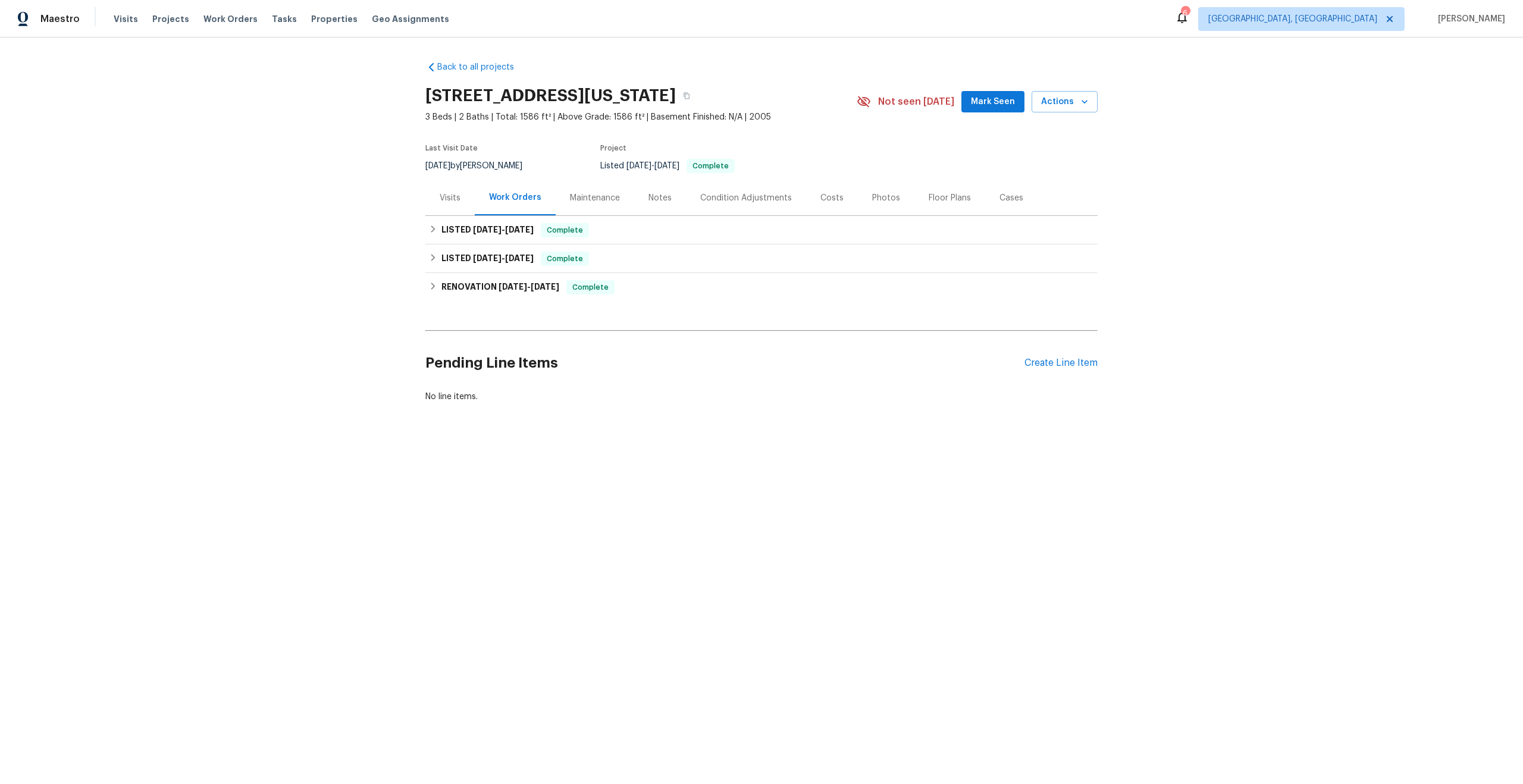
click at [445, 196] on div "Visits" at bounding box center [450, 198] width 21 height 12
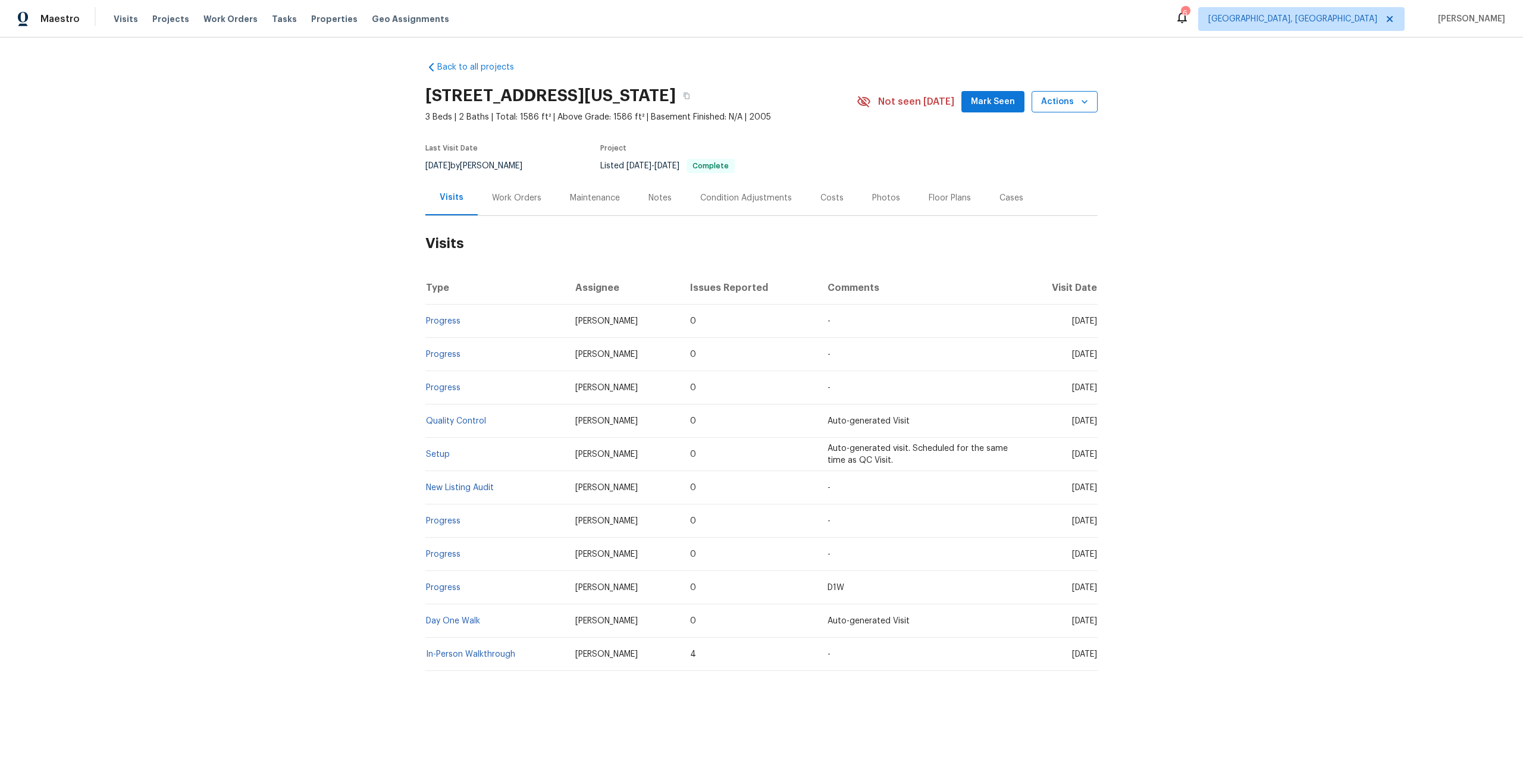
click at [1048, 99] on span "Actions" at bounding box center [1065, 102] width 47 height 15
click at [1031, 138] on li "Schedule a visit" at bounding box center [1035, 146] width 116 height 20
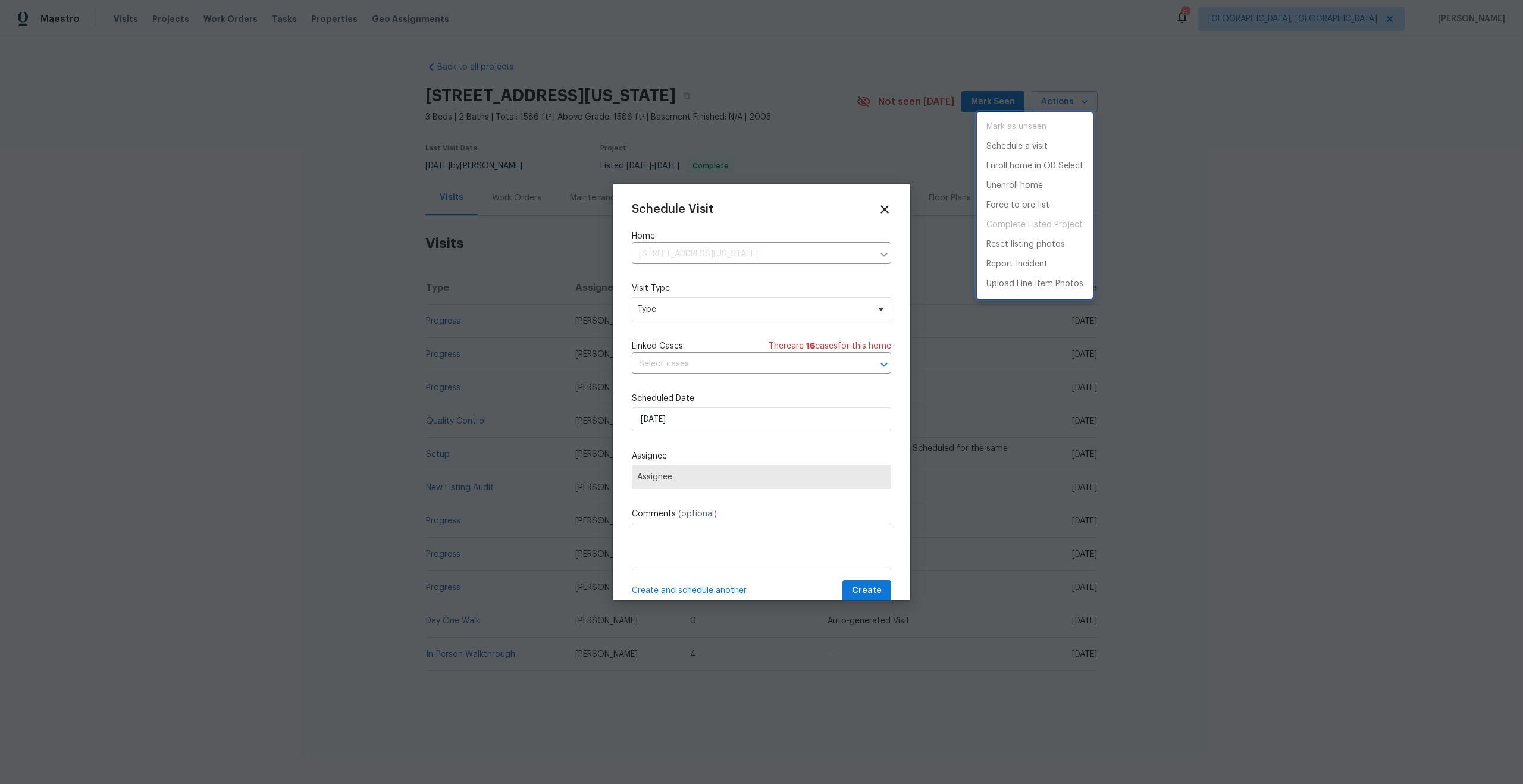
click at [712, 310] on div at bounding box center [762, 392] width 1523 height 784
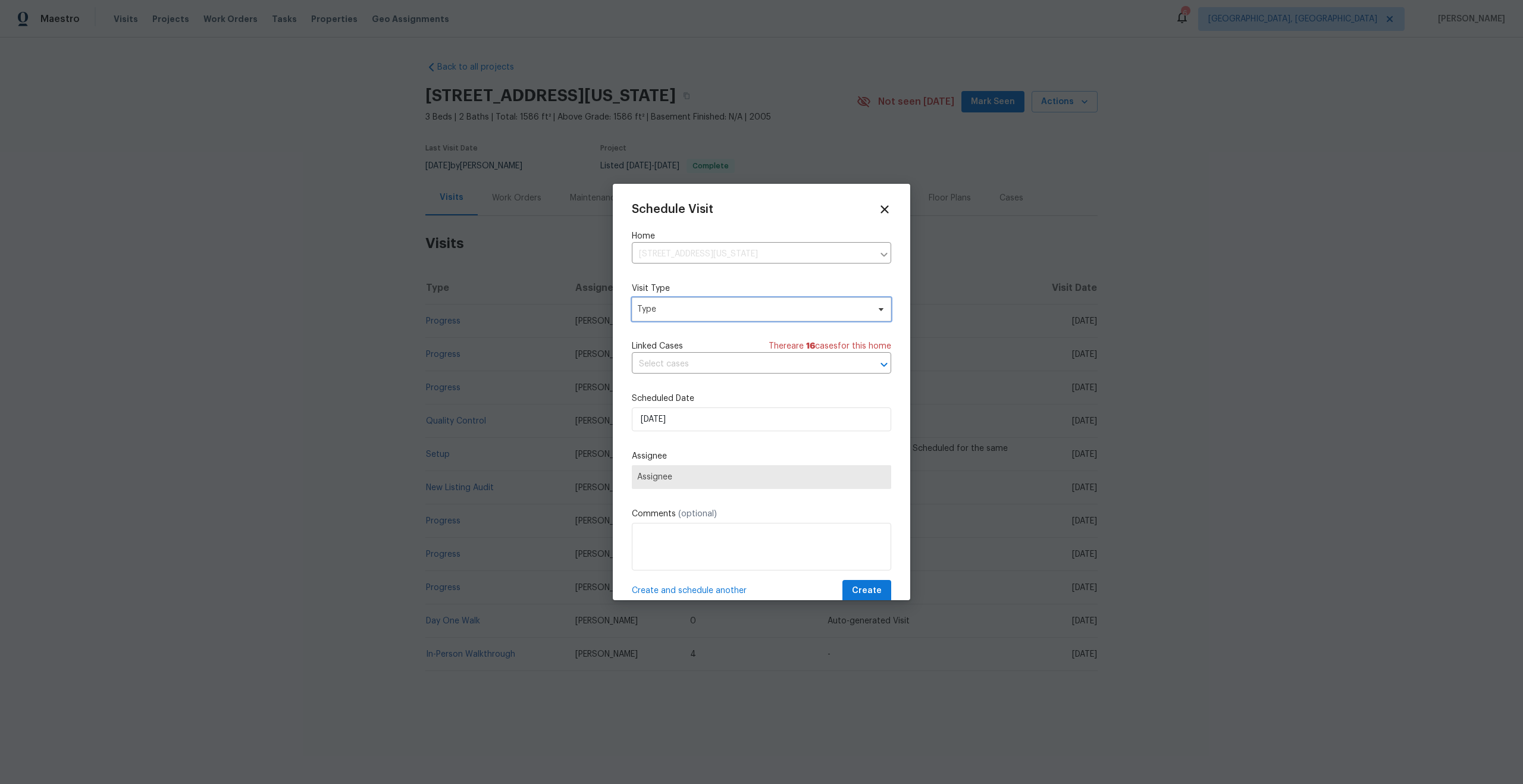
click at [697, 311] on span "Type" at bounding box center [753, 309] width 231 height 12
type input "sec"
click at [670, 359] on div "Security" at bounding box center [655, 365] width 32 height 12
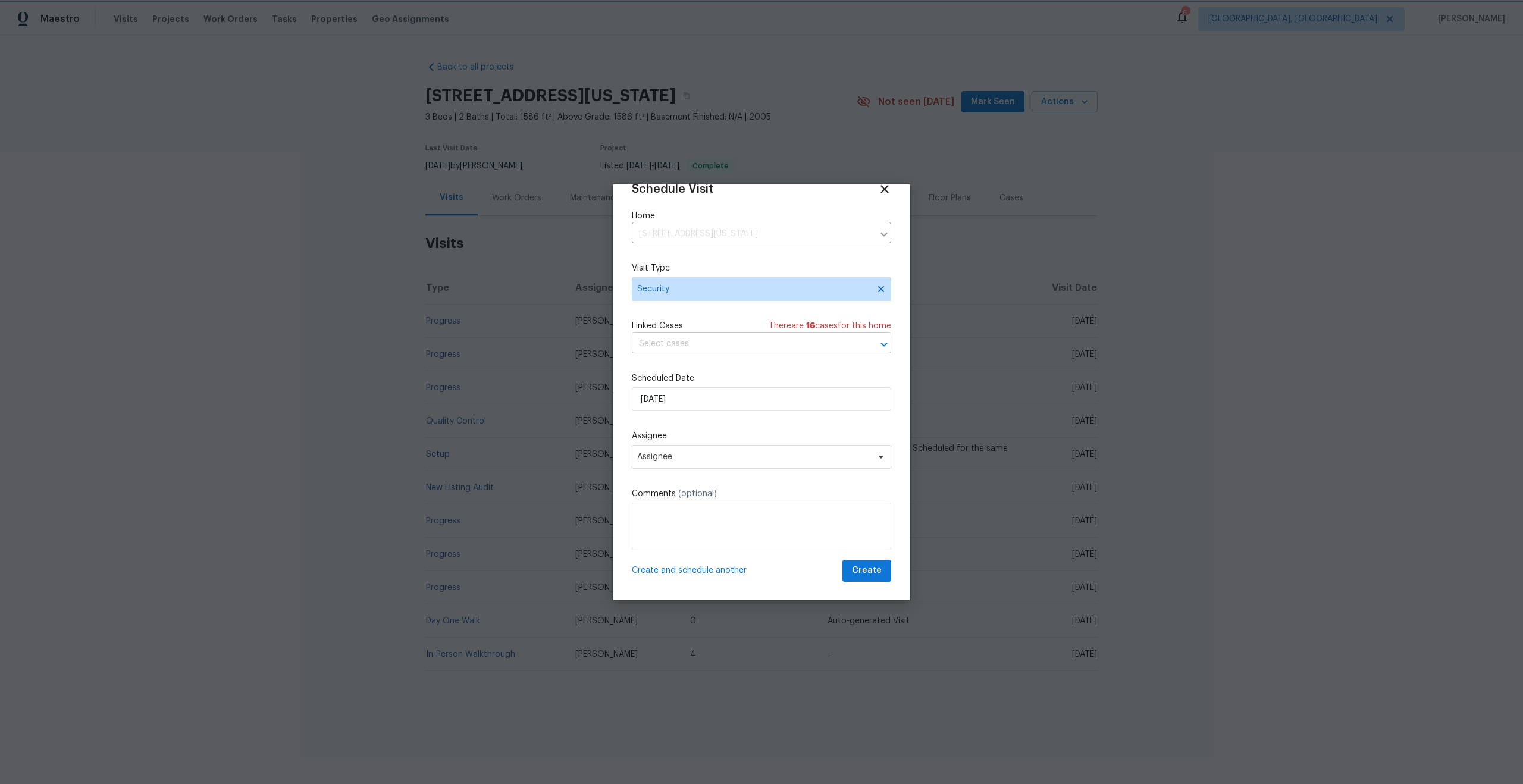
scroll to position [22, 0]
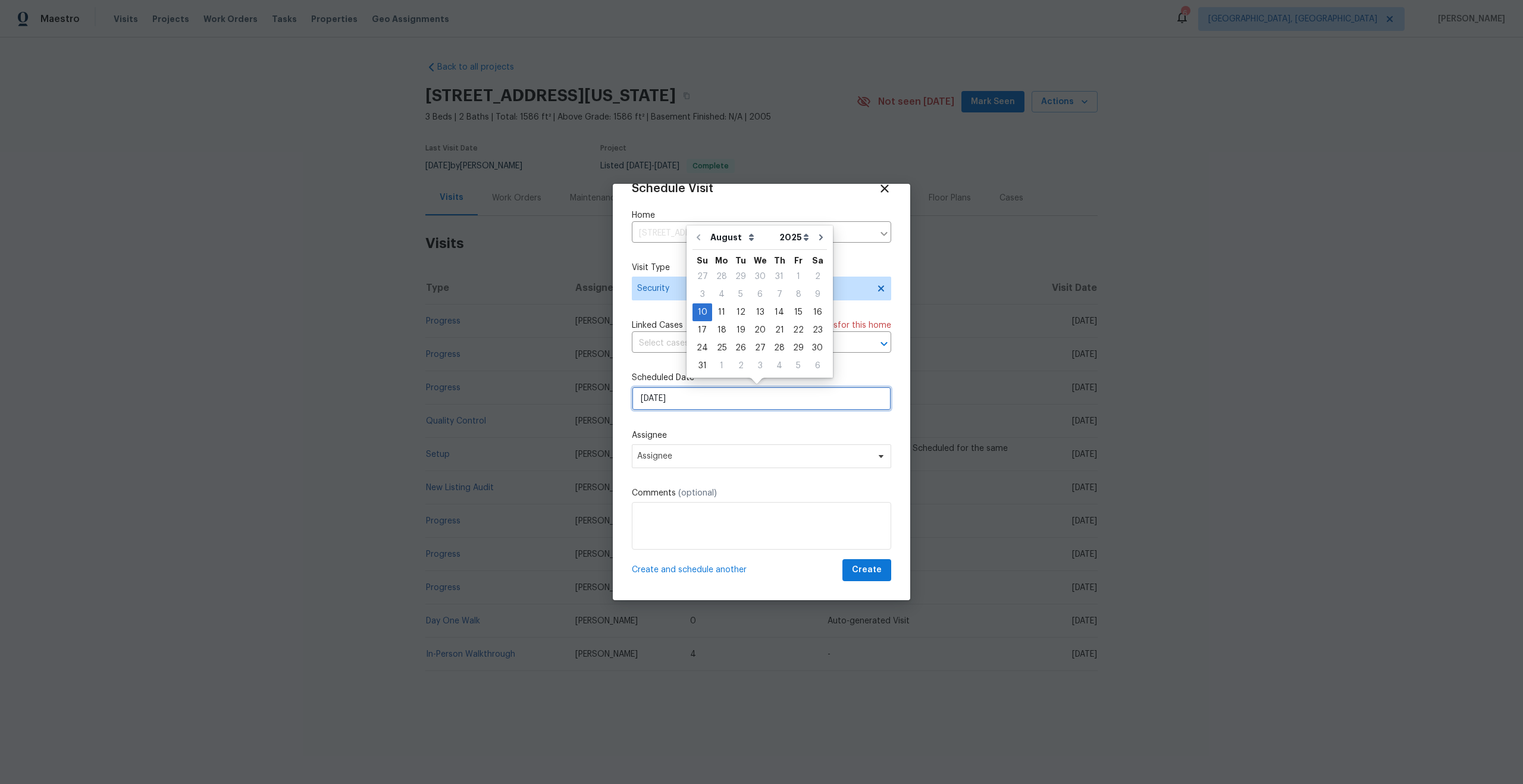
click at [694, 393] on input "[DATE]" at bounding box center [762, 398] width 259 height 24
click at [723, 314] on div "11" at bounding box center [722, 312] width 19 height 17
type input "[DATE]"
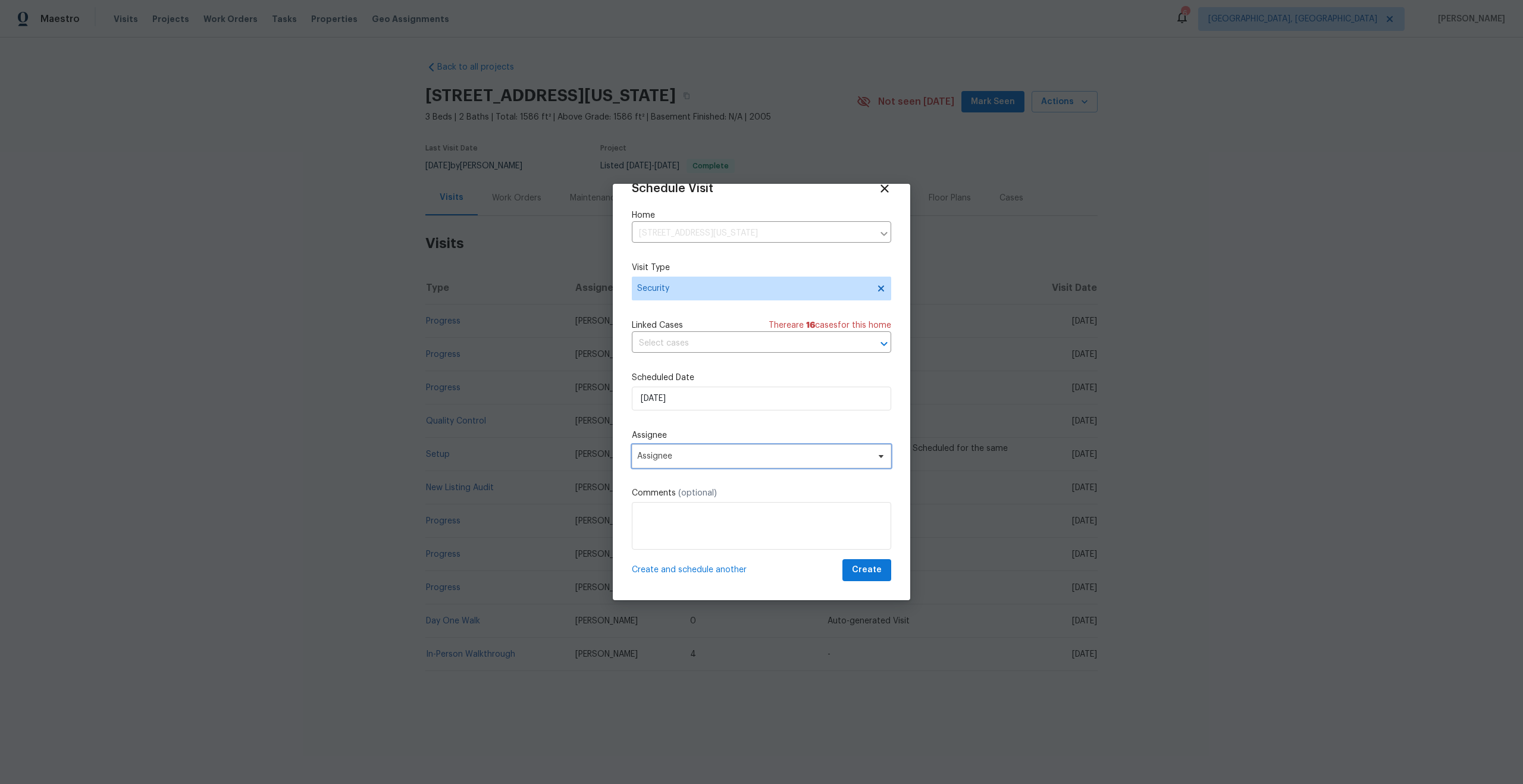
click at [689, 449] on span "Assignee" at bounding box center [762, 456] width 259 height 24
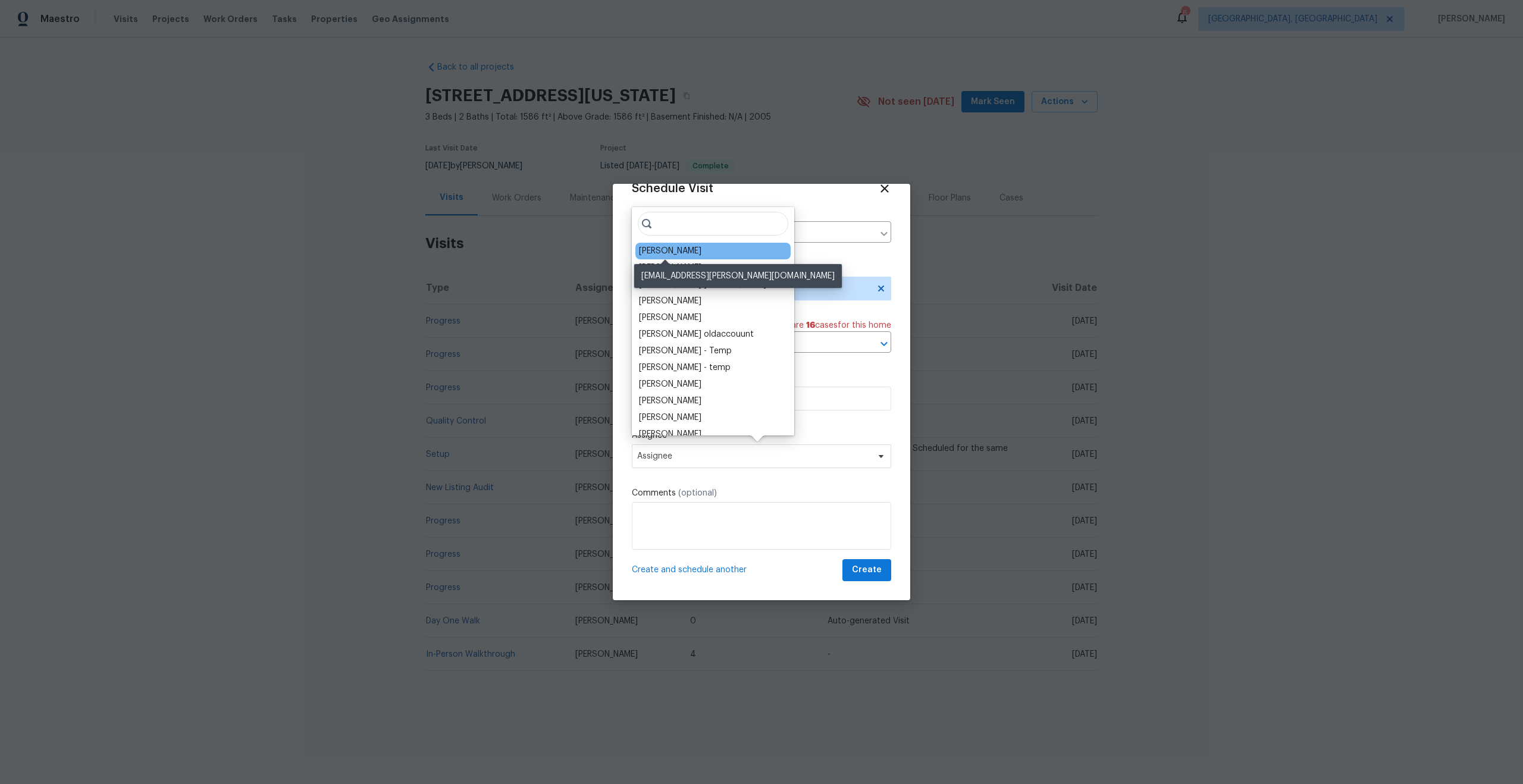
click at [657, 247] on div "[PERSON_NAME]" at bounding box center [670, 251] width 62 height 12
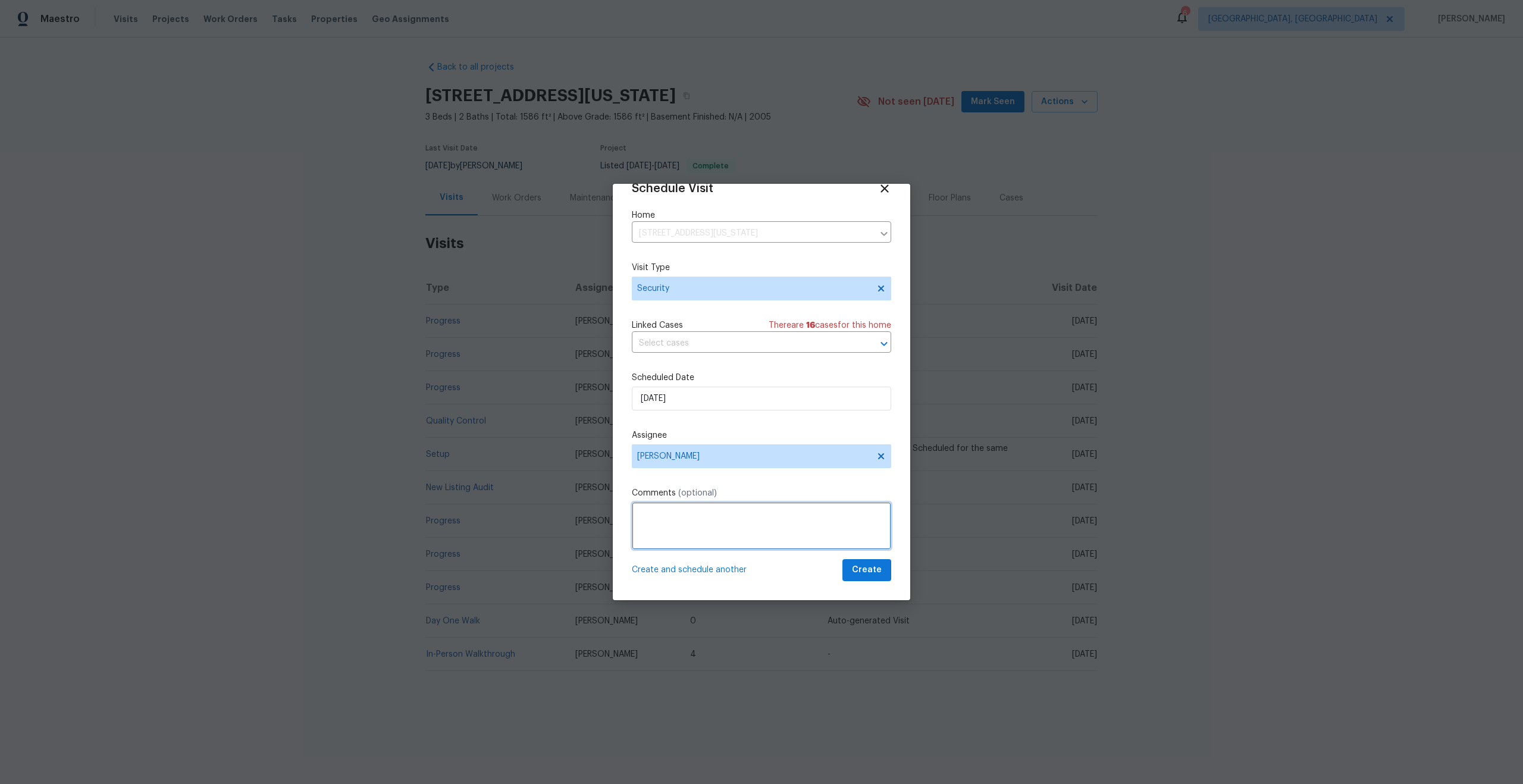
click at [661, 527] on textarea at bounding box center [762, 525] width 259 height 47
type textarea "Please check if lockbox needs to be replaced and please confirm house keys are …"
click at [856, 567] on span "Create" at bounding box center [867, 570] width 30 height 15
